Goal: Task Accomplishment & Management: Use online tool/utility

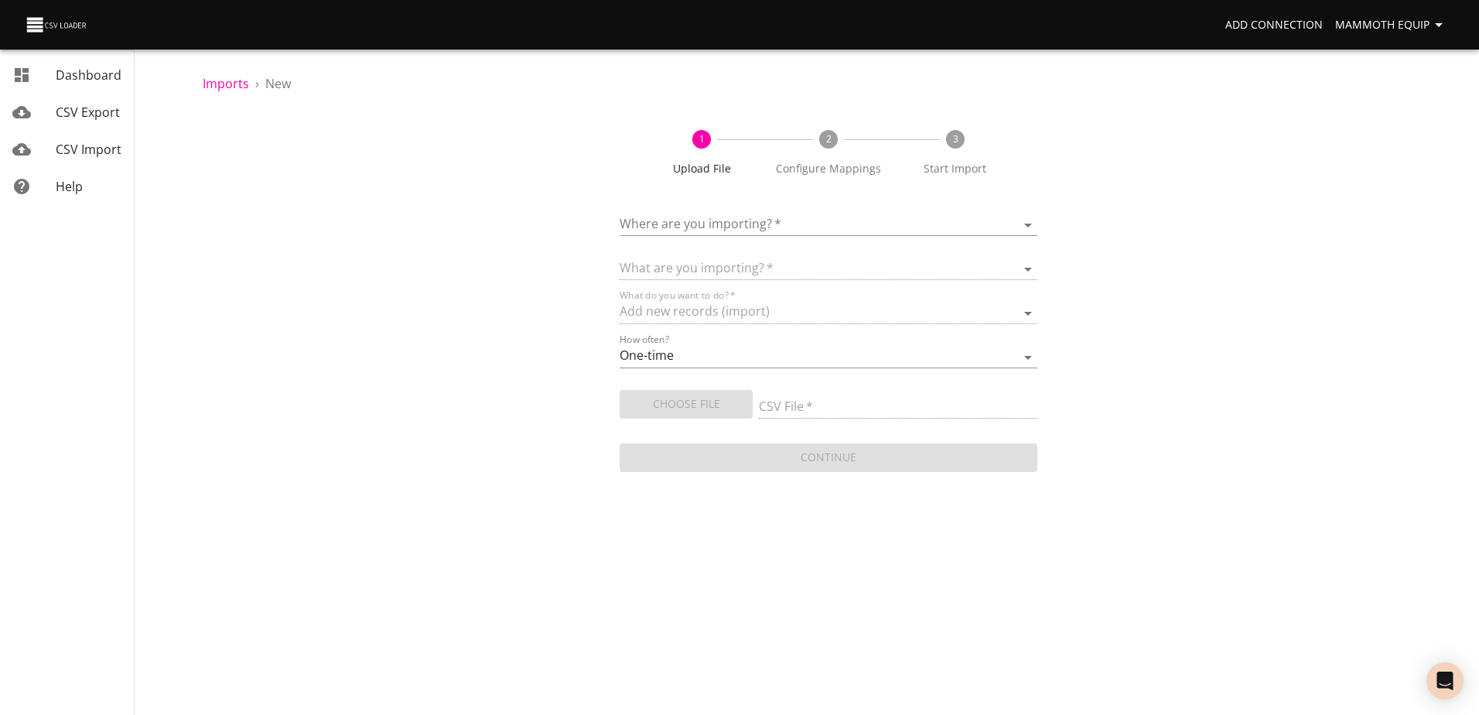
click at [1027, 222] on body "Add Connection Mammoth Equip Dashboard CSV Export CSV Import Help Imports › New…" at bounding box center [739, 357] width 1479 height 715
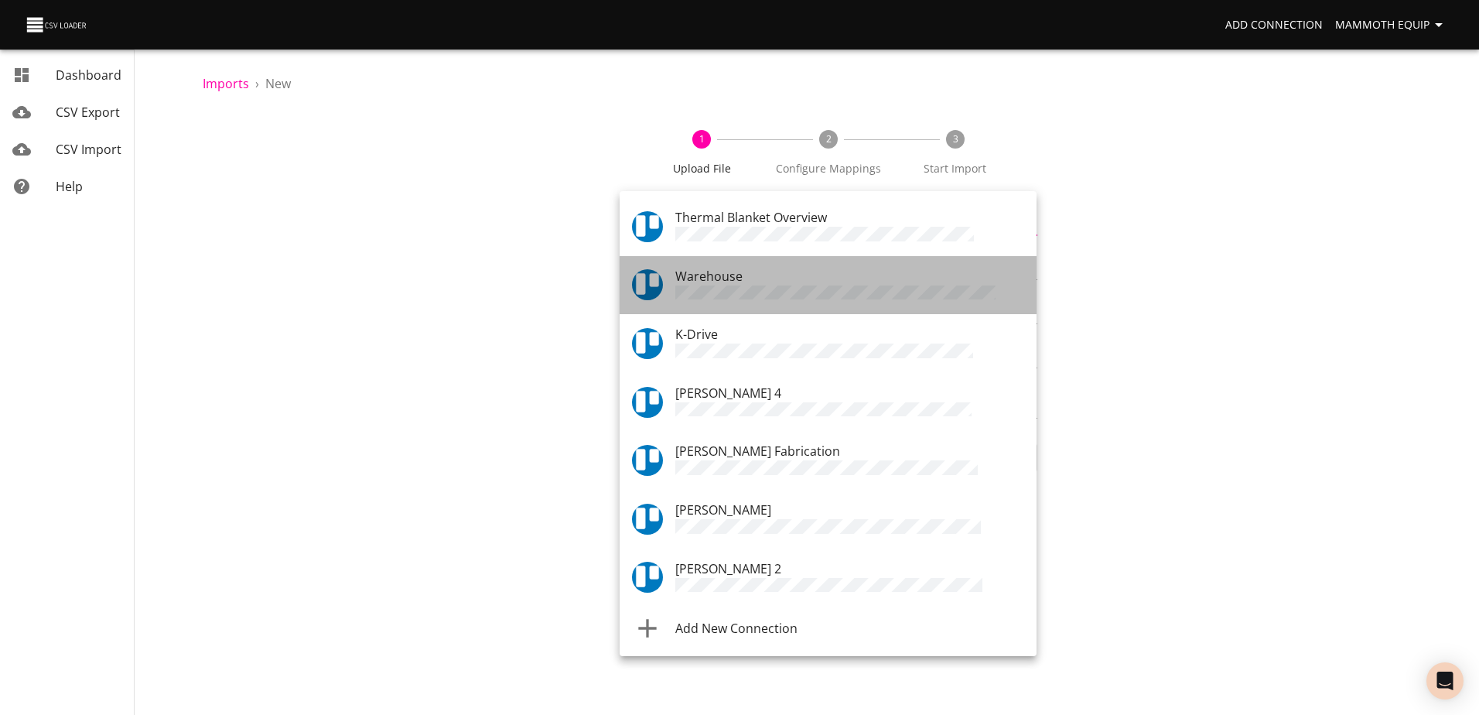
click at [799, 279] on div "Warehouse" at bounding box center [849, 285] width 349 height 37
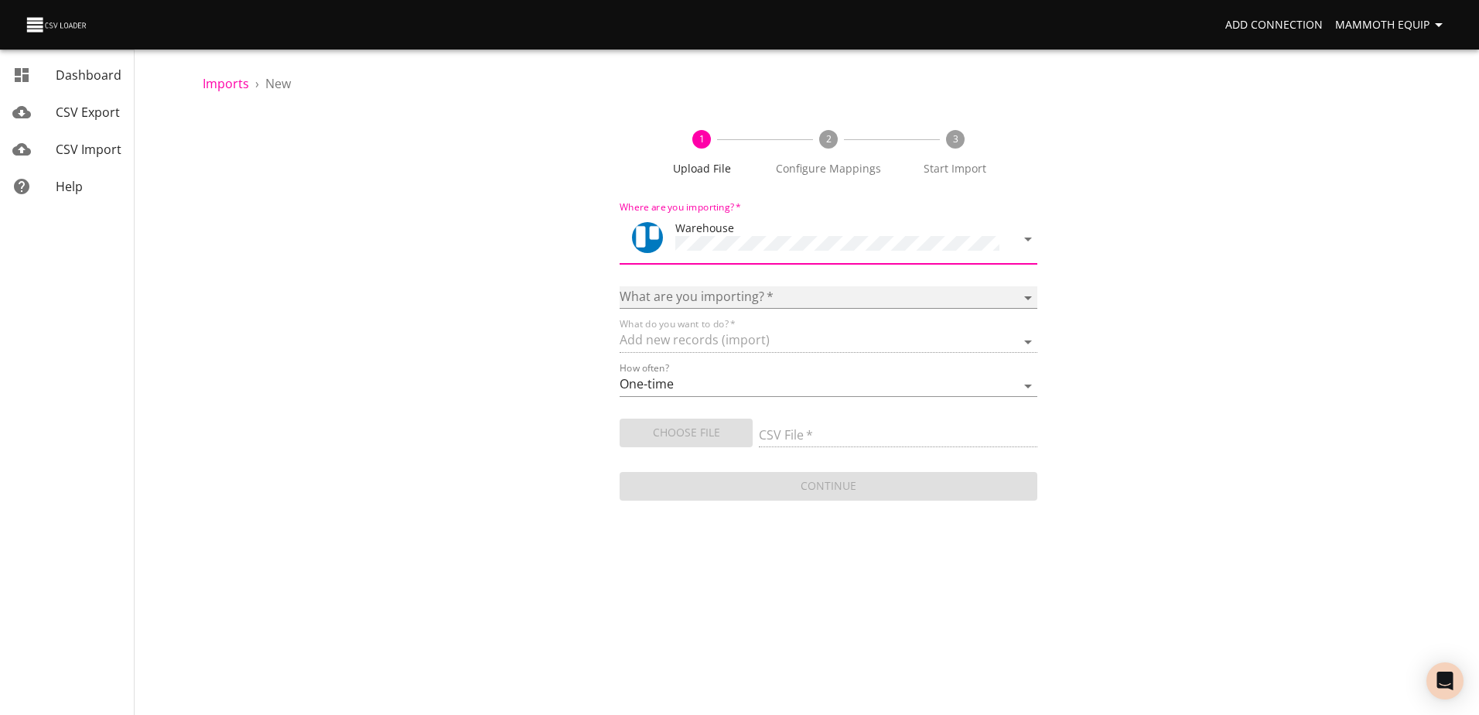
click at [1030, 291] on select "Boards Cards Checkitems Checklists" at bounding box center [828, 297] width 417 height 22
select select "cards"
click at [620, 286] on select "Boards Cards Checkitems Checklists" at bounding box center [828, 297] width 417 height 22
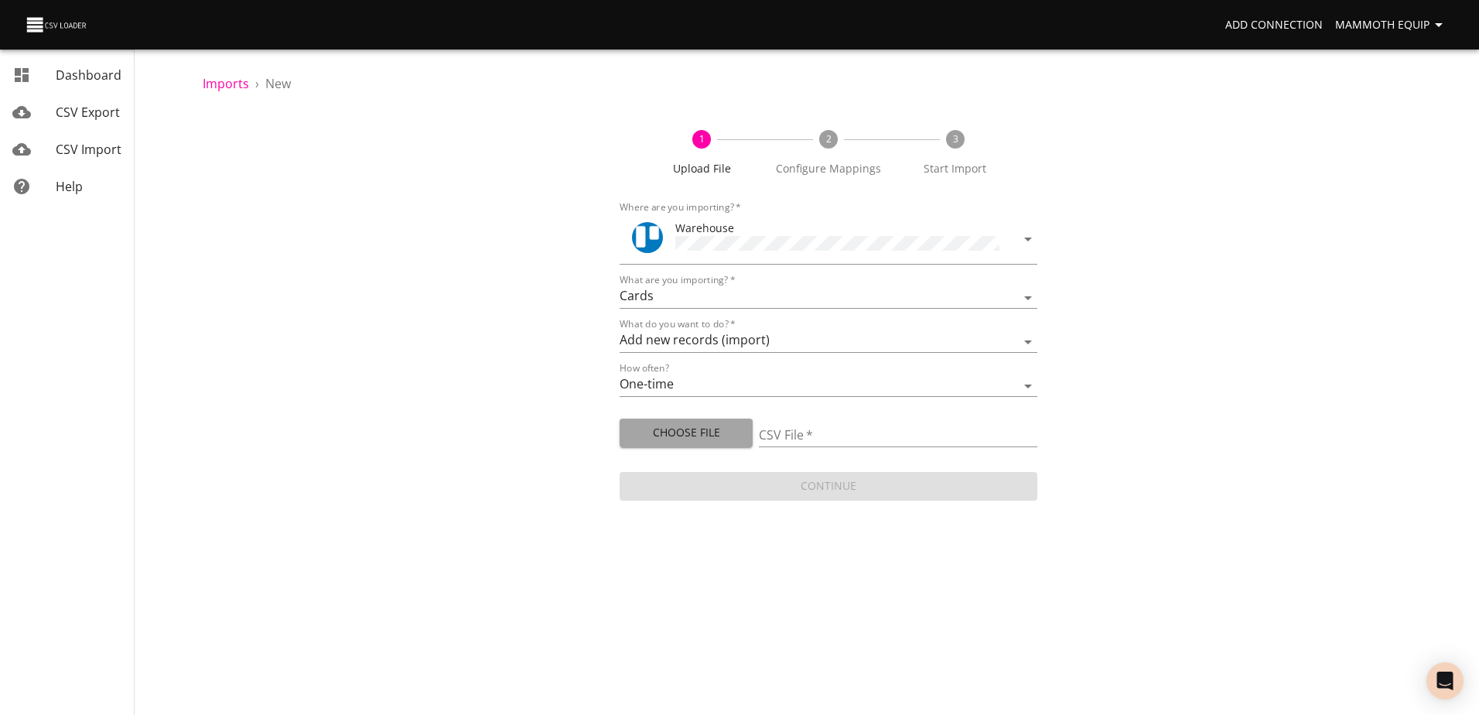
click at [671, 432] on span "Choose File" at bounding box center [686, 432] width 108 height 19
type input "Import1.xlsx"
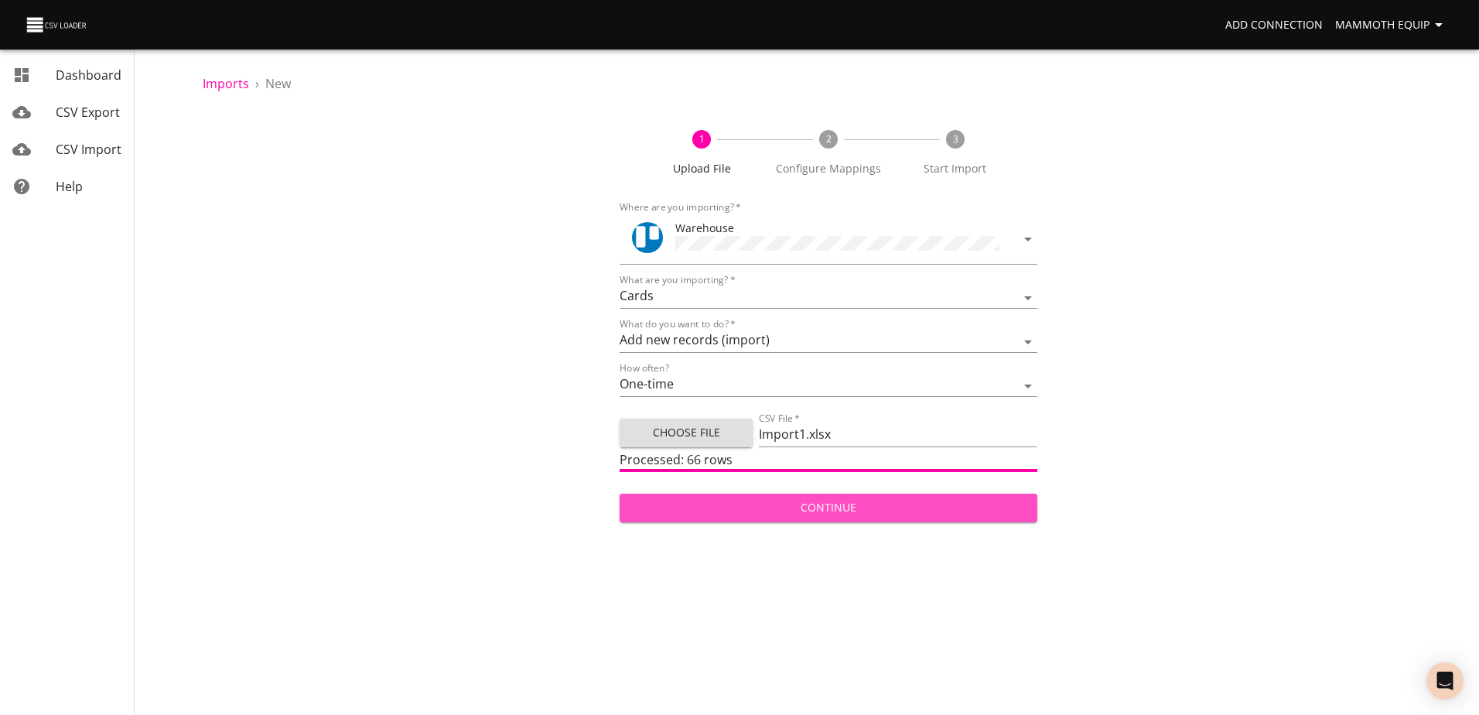
click at [750, 503] on span "Continue" at bounding box center [828, 507] width 392 height 19
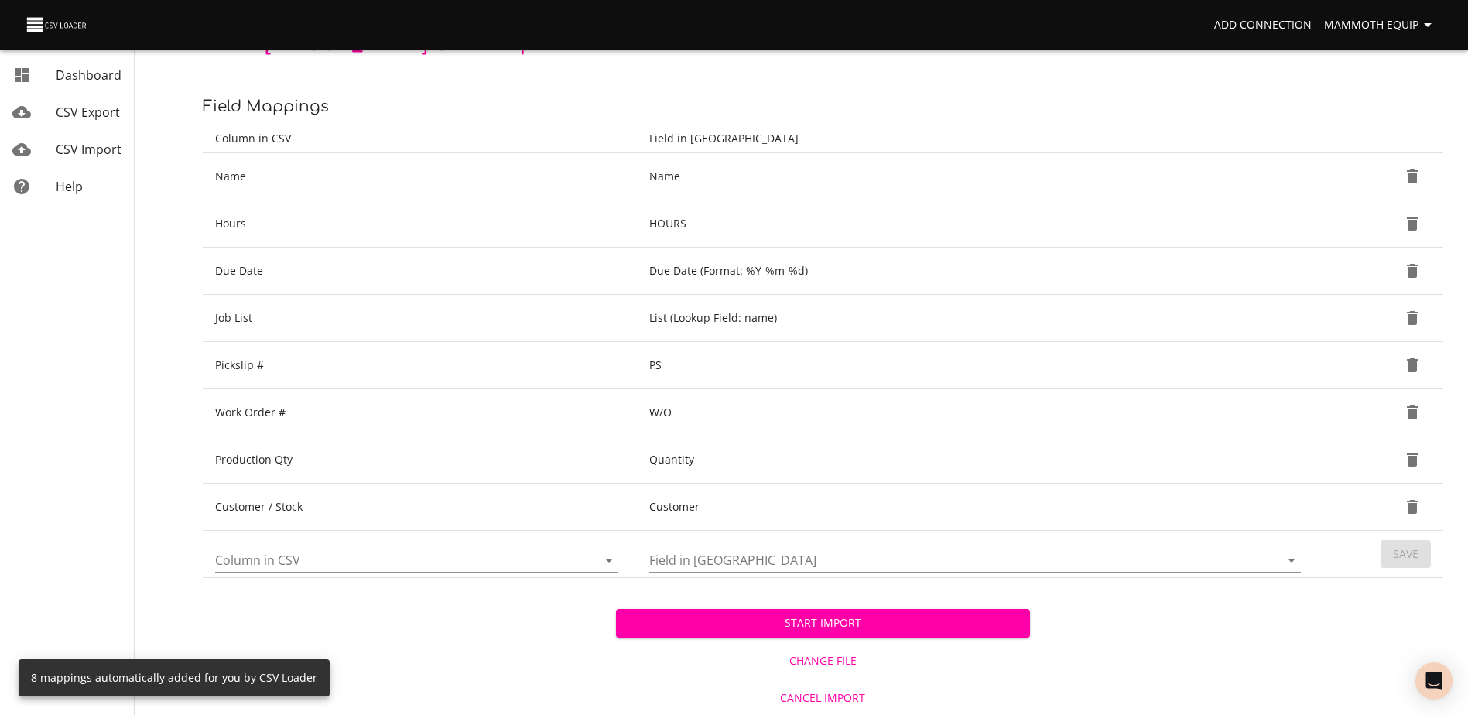
scroll to position [163, 0]
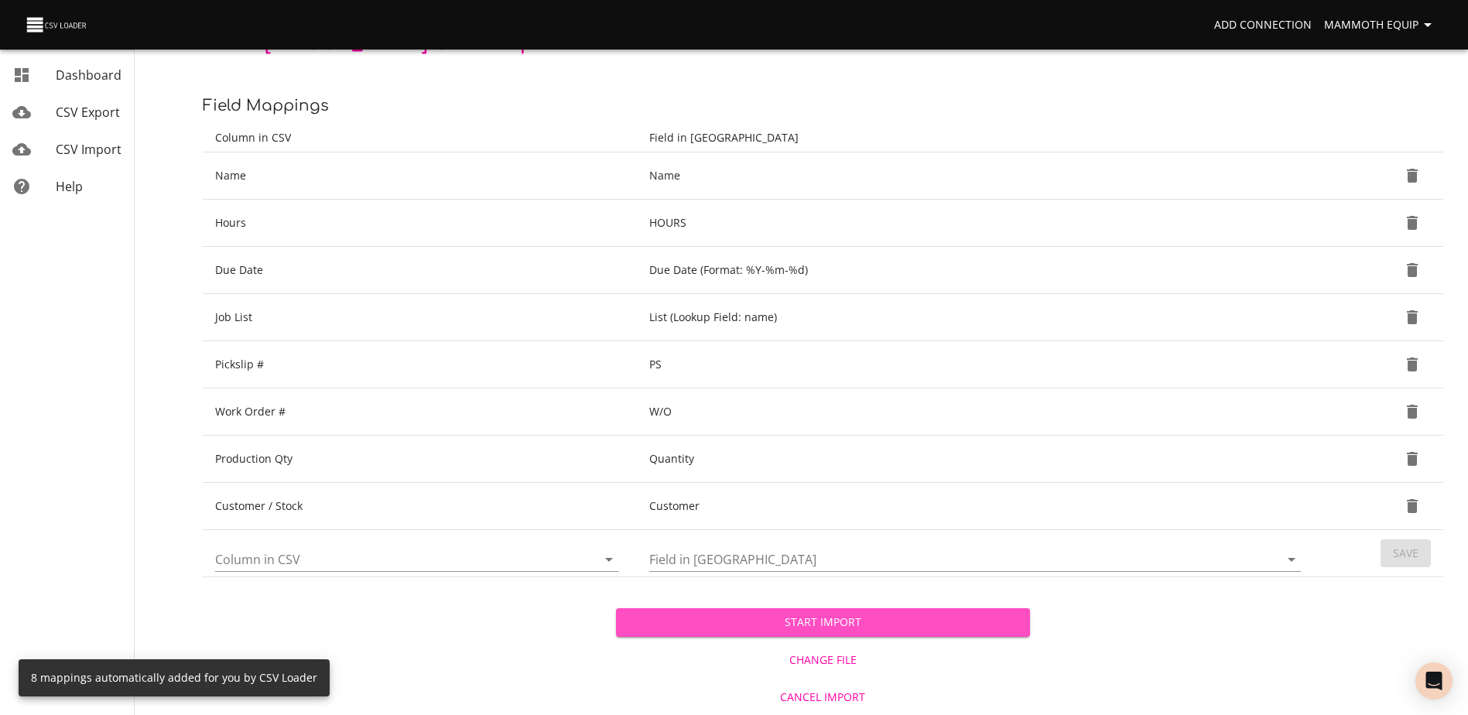
click at [639, 630] on span "Start Import" at bounding box center [822, 622] width 388 height 19
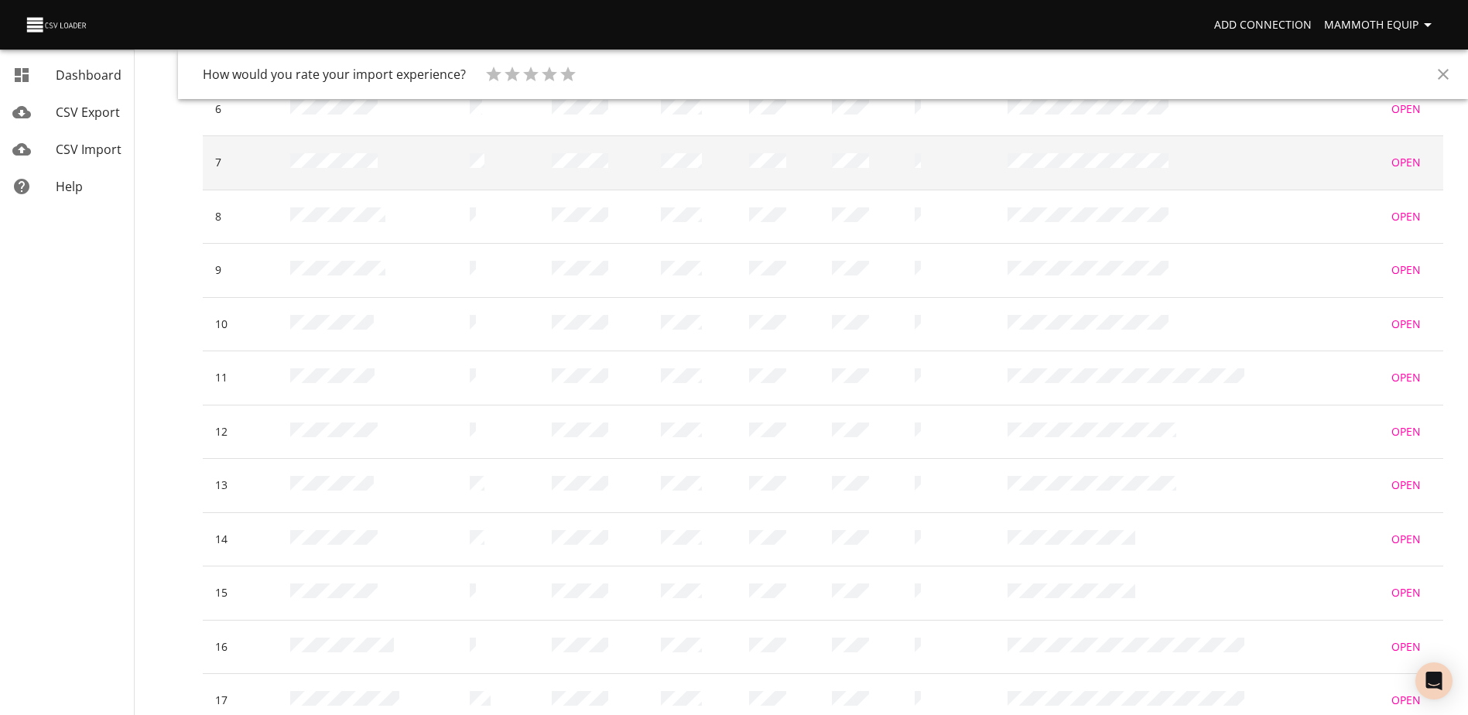
scroll to position [894, 0]
